Goal: Task Accomplishment & Management: Complete application form

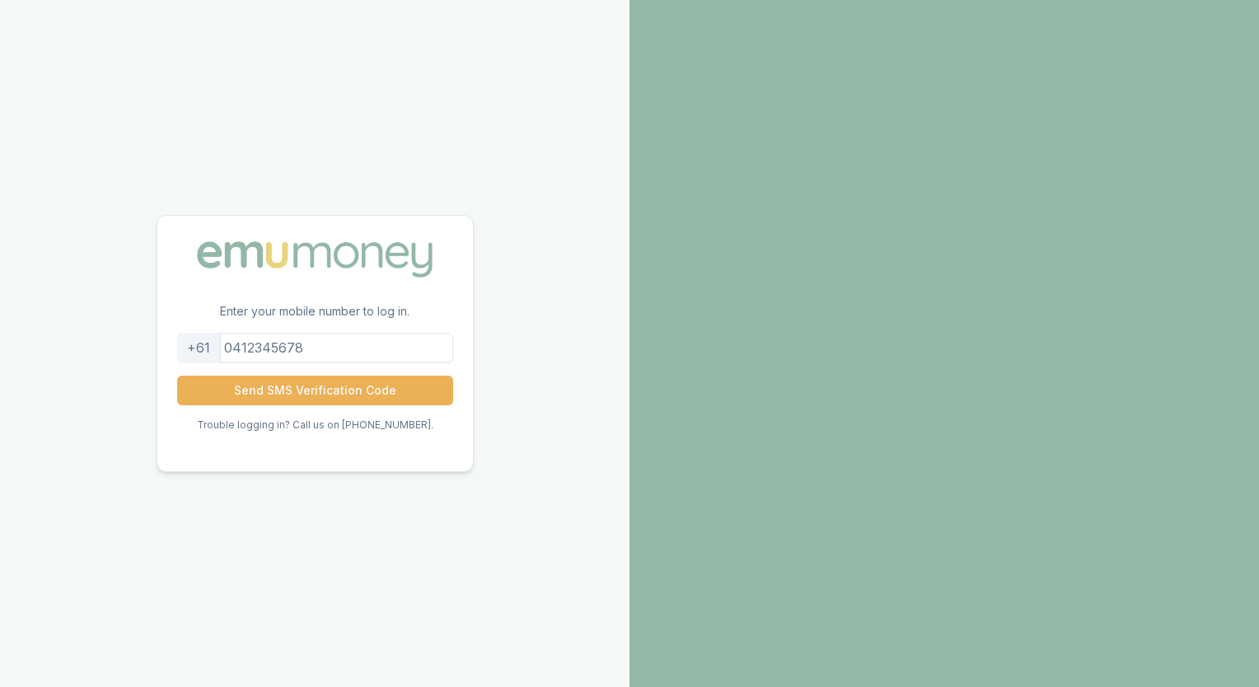
click at [346, 345] on input "tel" at bounding box center [315, 348] width 276 height 30
type input "0481277274"
click at [330, 376] on button "Send SMS Verification Code" at bounding box center [315, 391] width 276 height 30
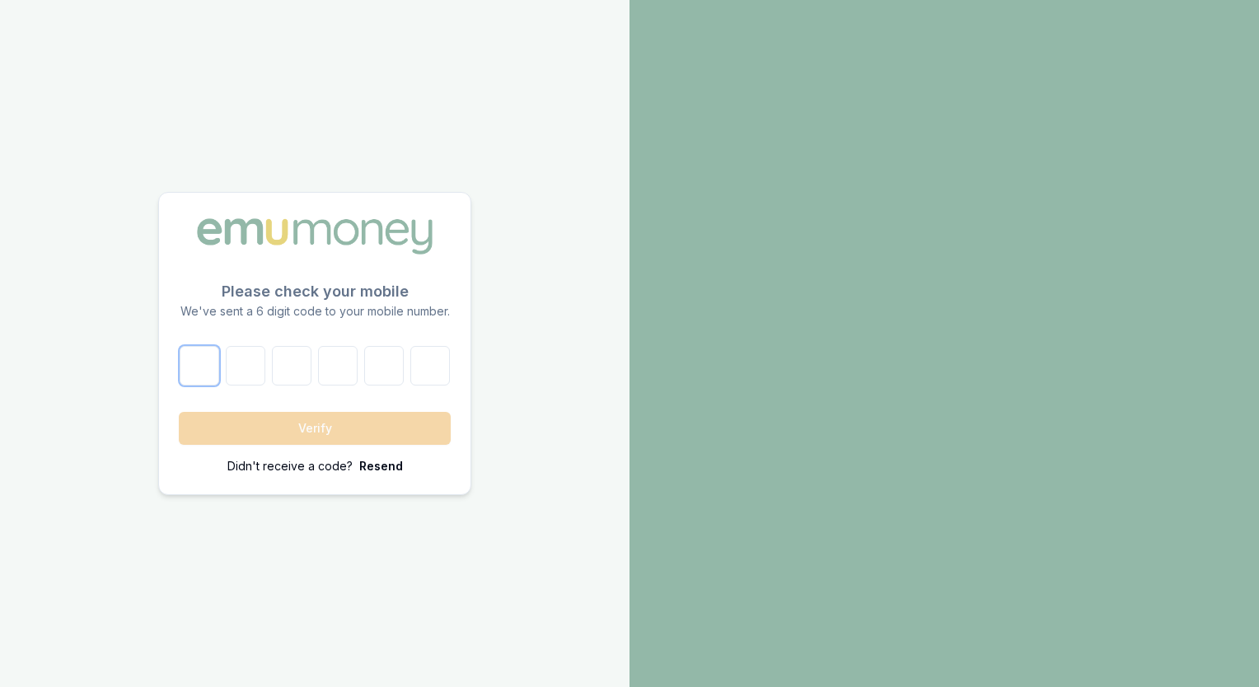
click at [208, 368] on input "number" at bounding box center [200, 366] width 40 height 40
type input "1"
type input "9"
type input "0"
type input "7"
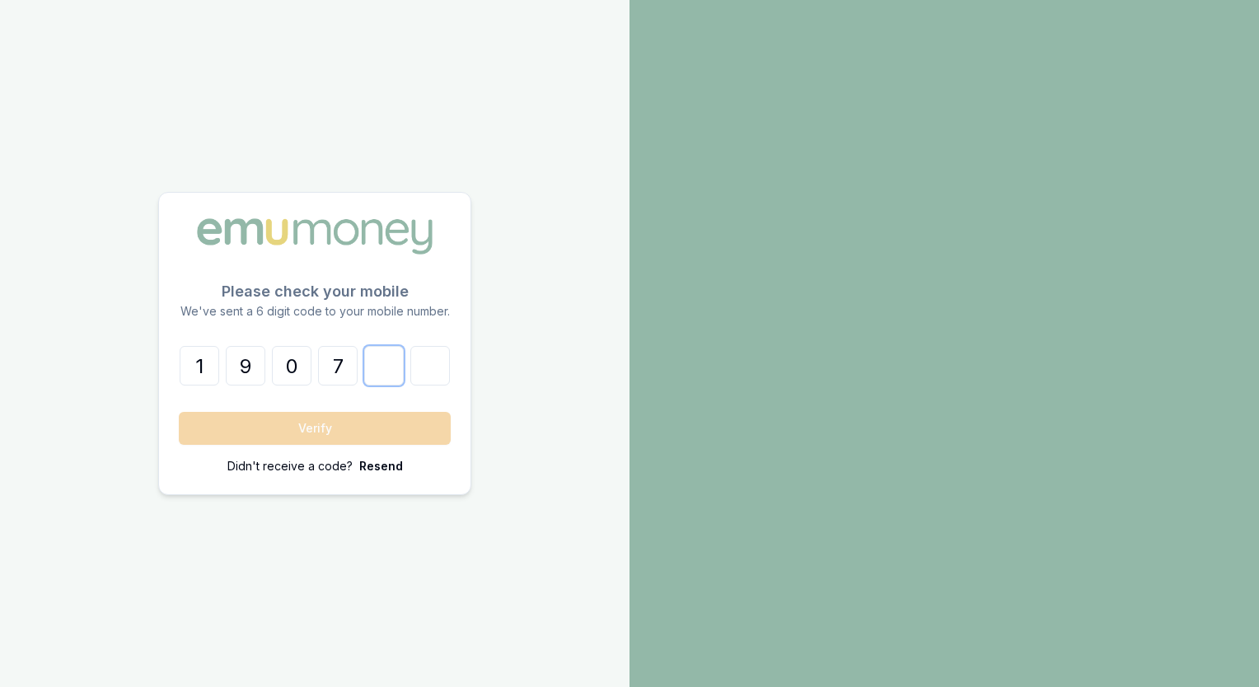
type input "4"
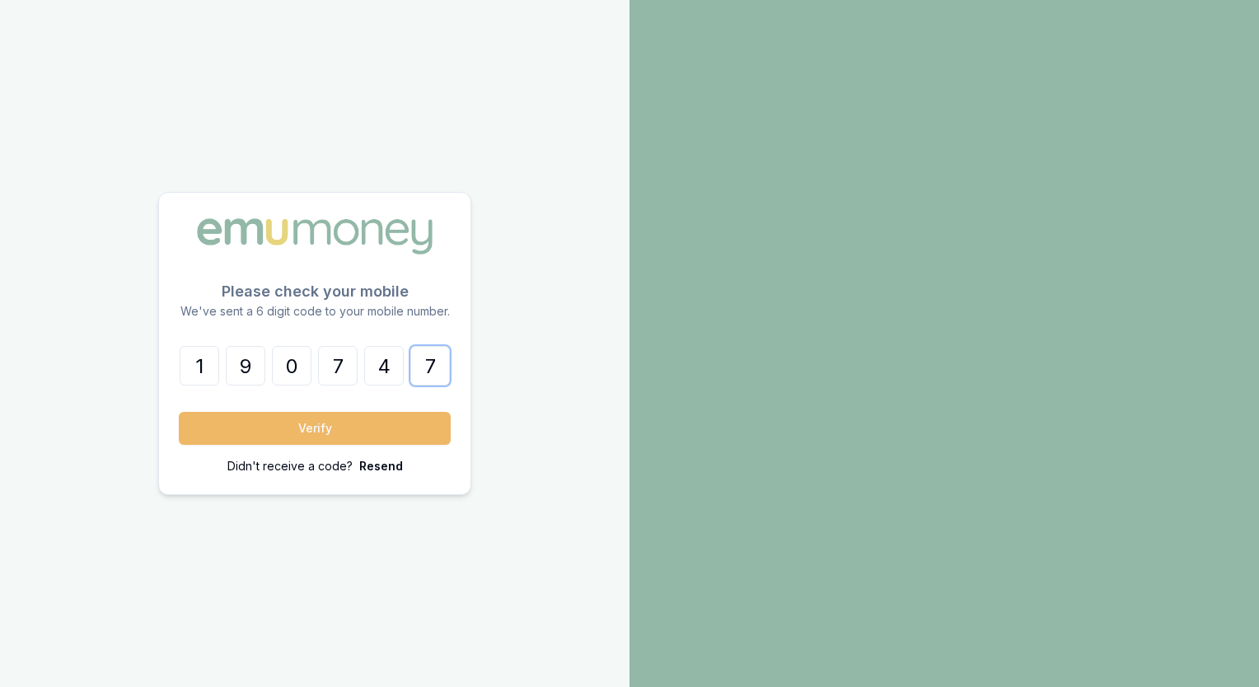
type input "7"
click at [288, 423] on button "Verify" at bounding box center [315, 428] width 272 height 33
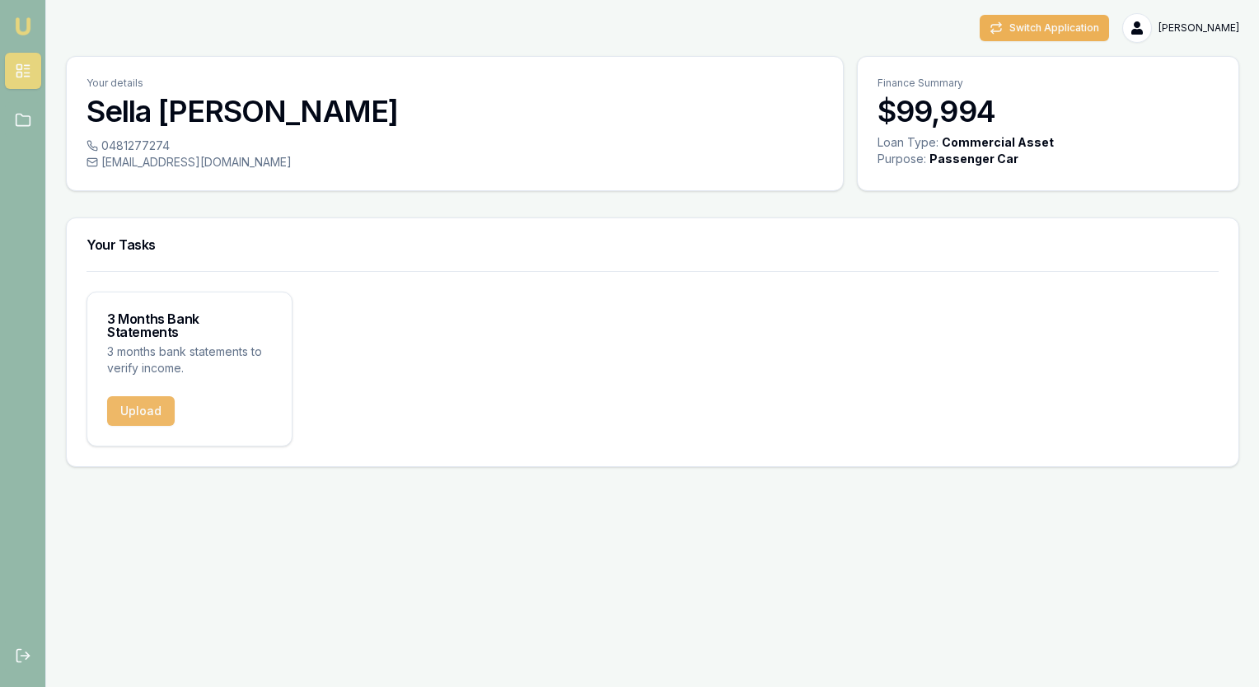
click at [140, 404] on button "Upload" at bounding box center [141, 411] width 68 height 30
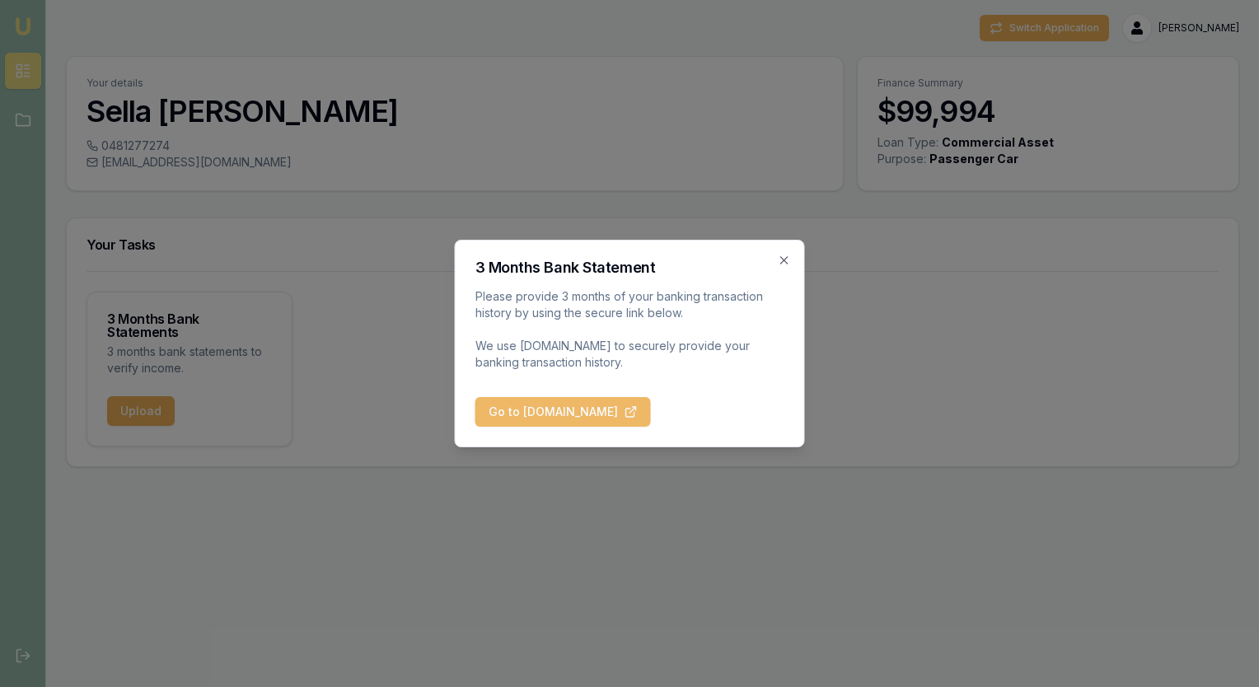
click at [523, 410] on button "Go to [DOMAIN_NAME]" at bounding box center [563, 412] width 176 height 30
